Goal: Check status

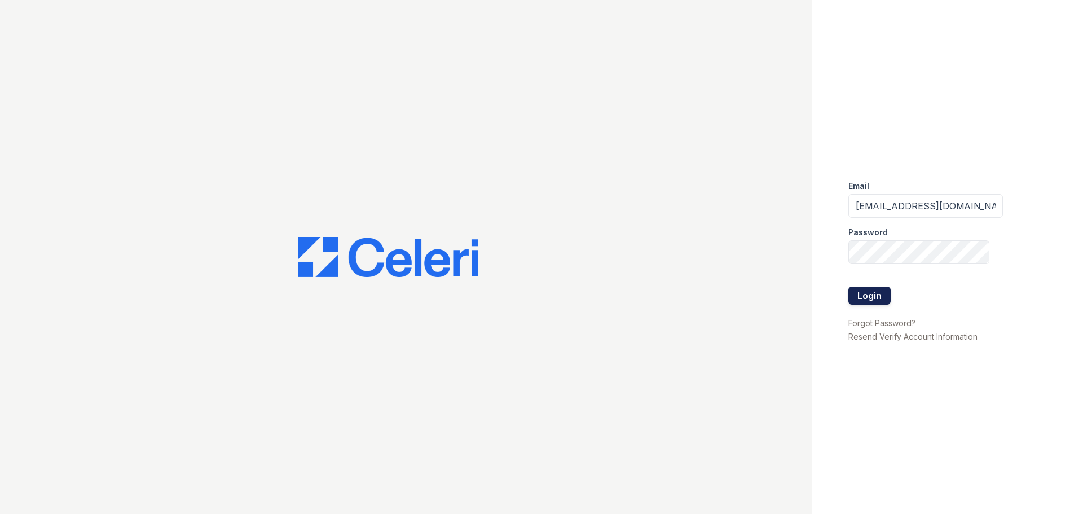
click at [872, 291] on button "Login" at bounding box center [869, 296] width 42 height 18
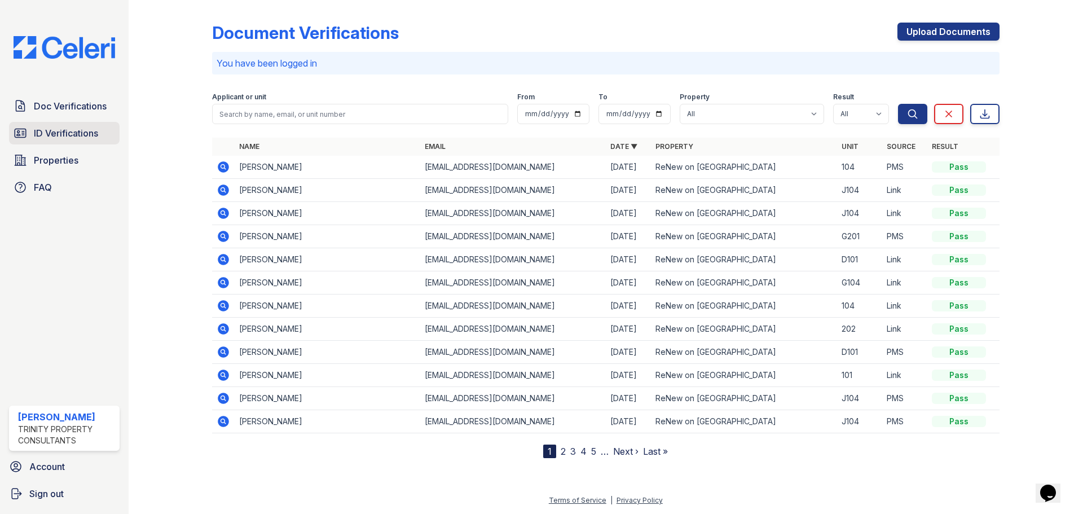
click at [56, 136] on span "ID Verifications" at bounding box center [66, 133] width 64 height 14
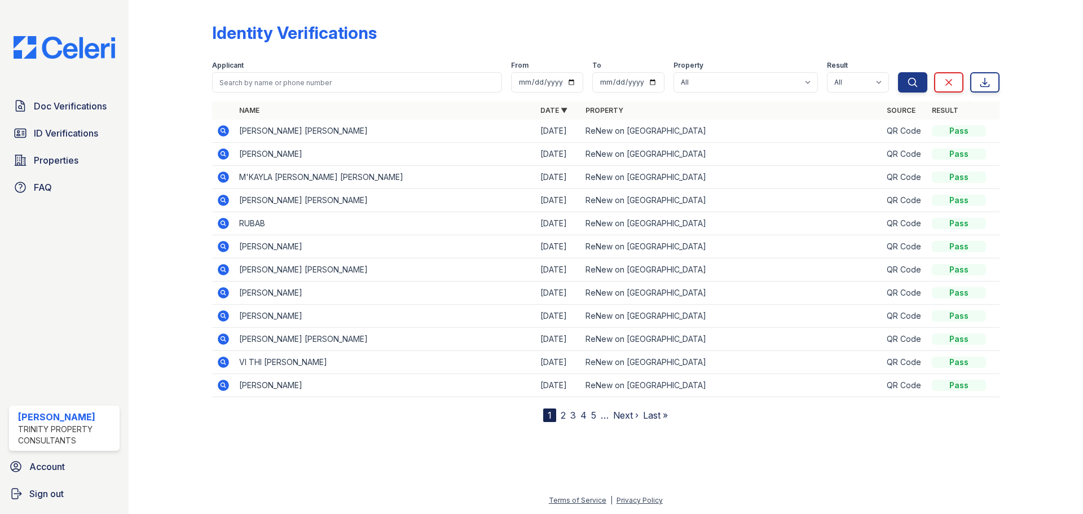
click at [272, 132] on td "DONNALYNN O'HANA-VAIFANUA MAH-KWAN" at bounding box center [385, 131] width 301 height 23
click at [219, 130] on icon at bounding box center [223, 130] width 11 height 11
